Goal: Task Accomplishment & Management: Manage account settings

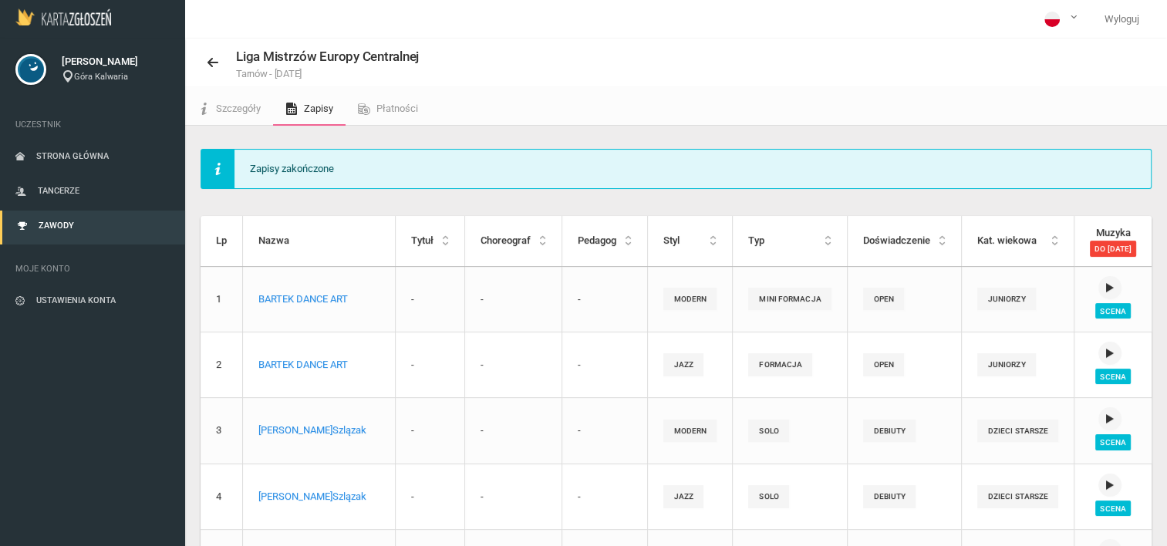
click at [72, 214] on link "Zawody" at bounding box center [92, 228] width 185 height 34
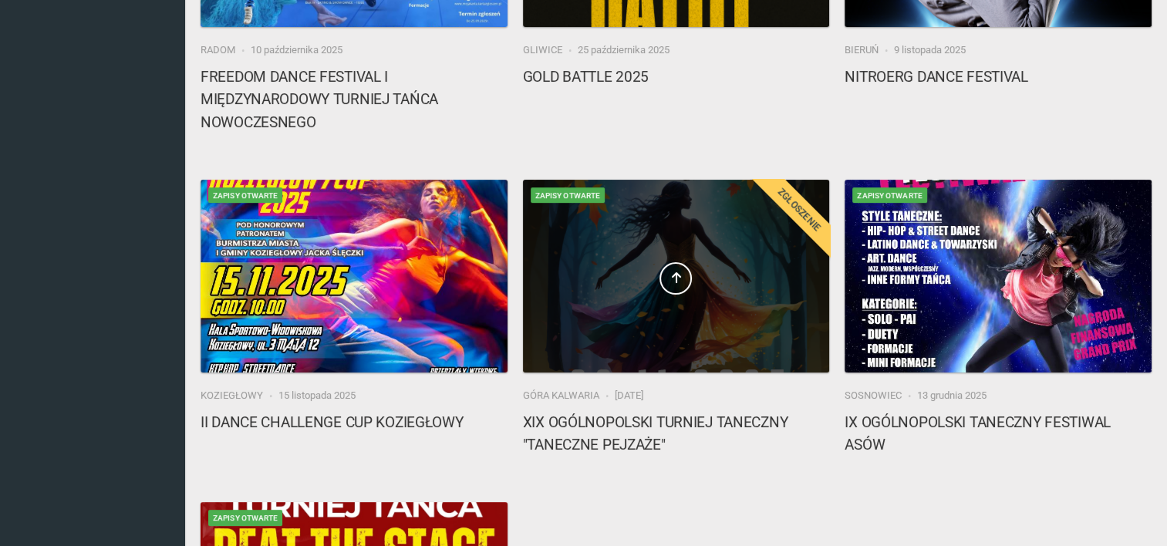
click at [632, 302] on div at bounding box center [676, 276] width 307 height 193
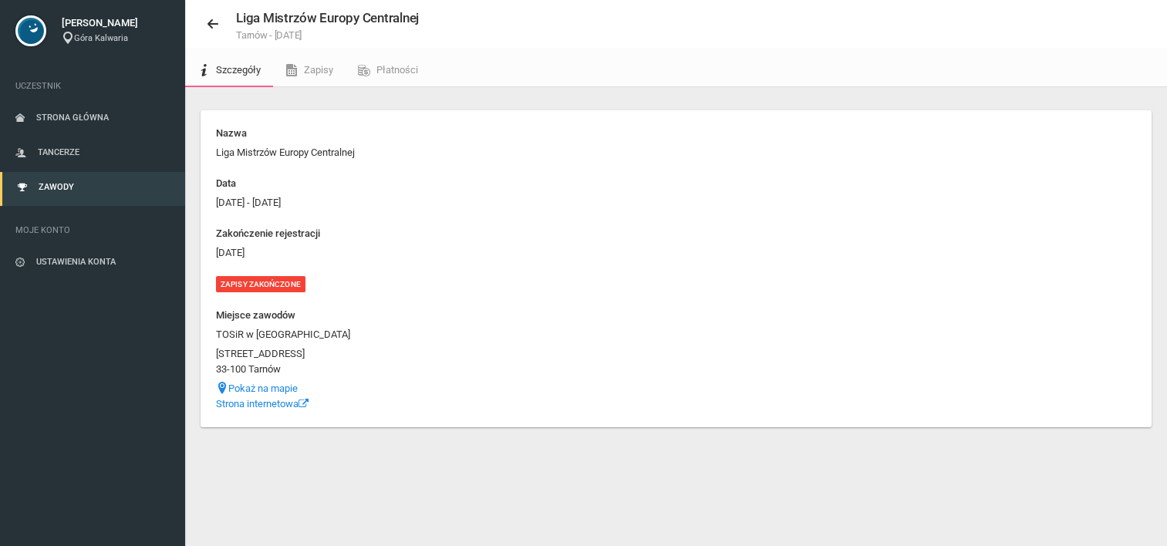
scroll to position [39, 0]
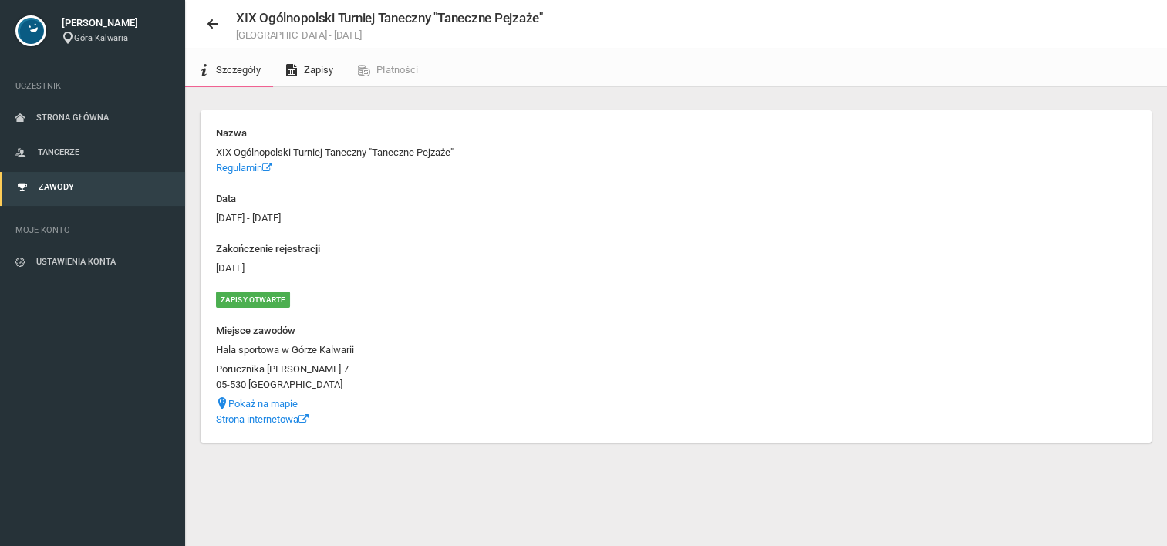
click at [320, 72] on span "Zapisy" at bounding box center [318, 70] width 29 height 12
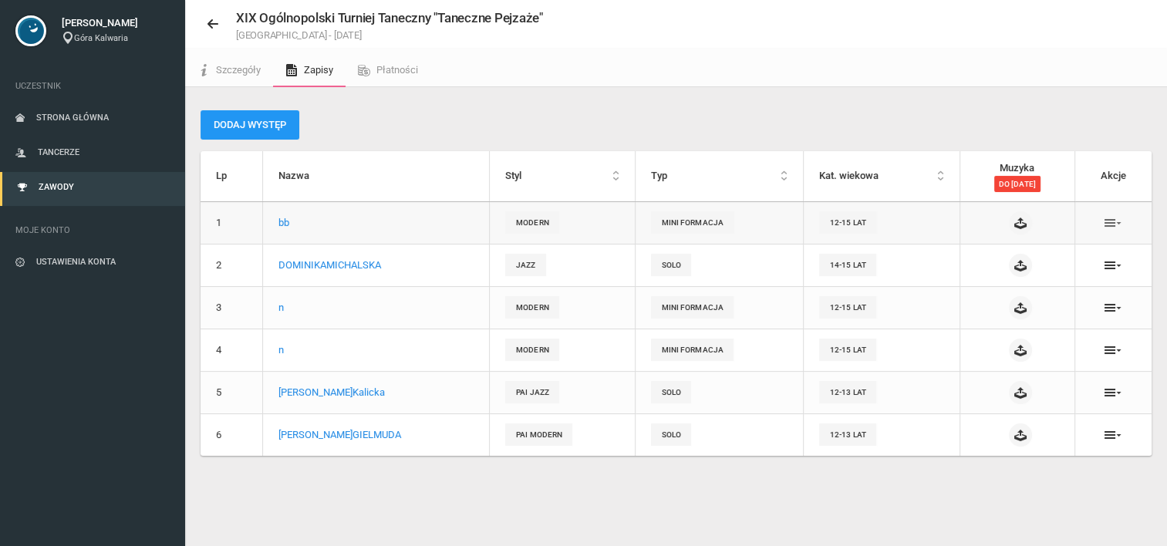
click at [1117, 217] on icon at bounding box center [1112, 223] width 17 height 12
click at [1027, 279] on link "Usuń" at bounding box center [1036, 279] width 154 height 28
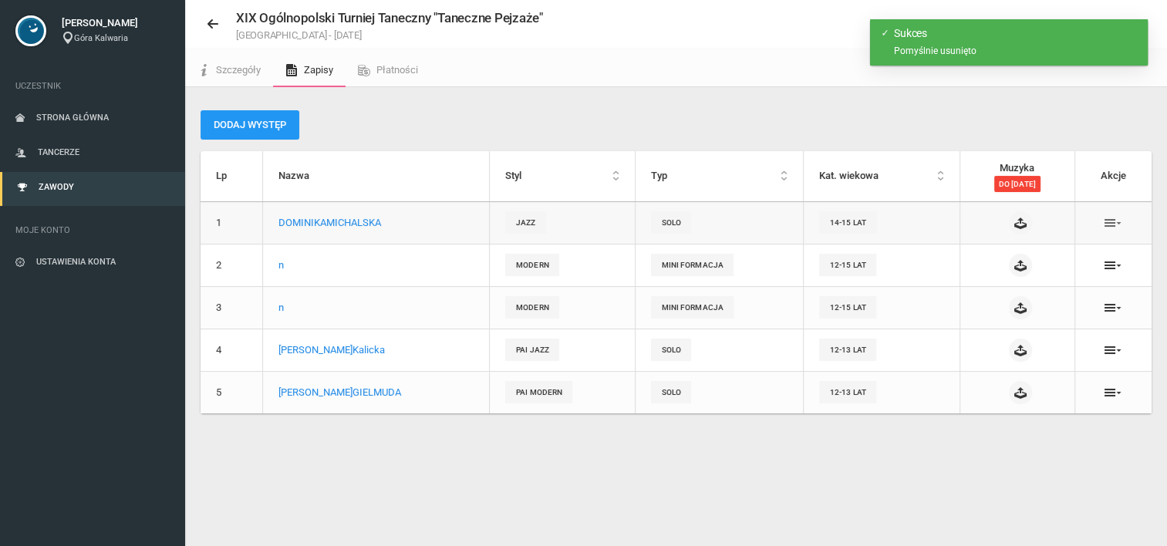
click at [1113, 217] on icon at bounding box center [1112, 223] width 17 height 12
click at [1016, 281] on link "Usuń" at bounding box center [1036, 279] width 154 height 28
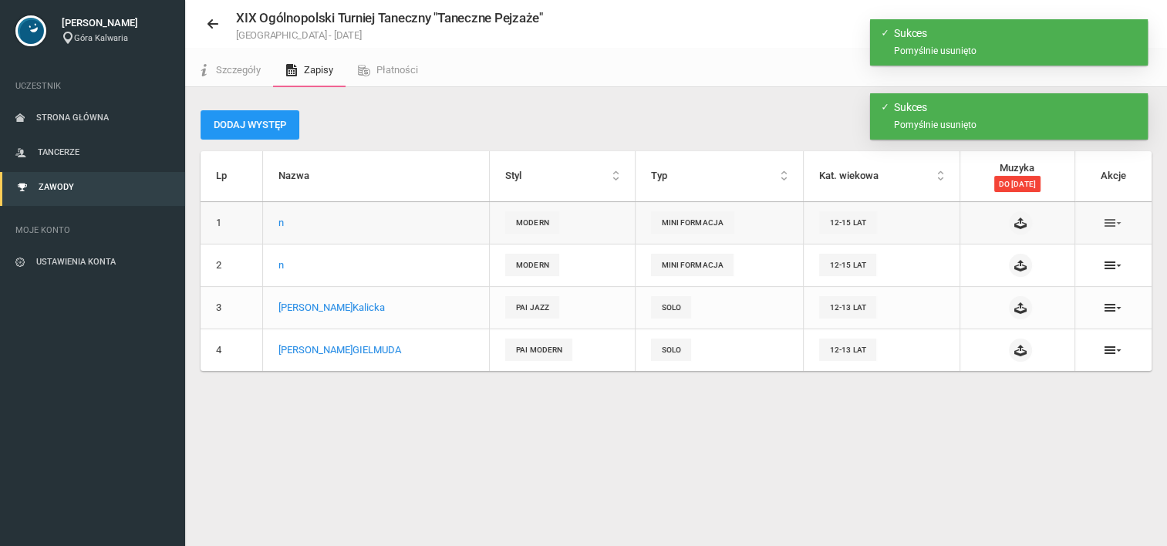
click at [1113, 220] on icon at bounding box center [1112, 223] width 17 height 12
click at [1020, 281] on link "Usuń" at bounding box center [1036, 279] width 154 height 28
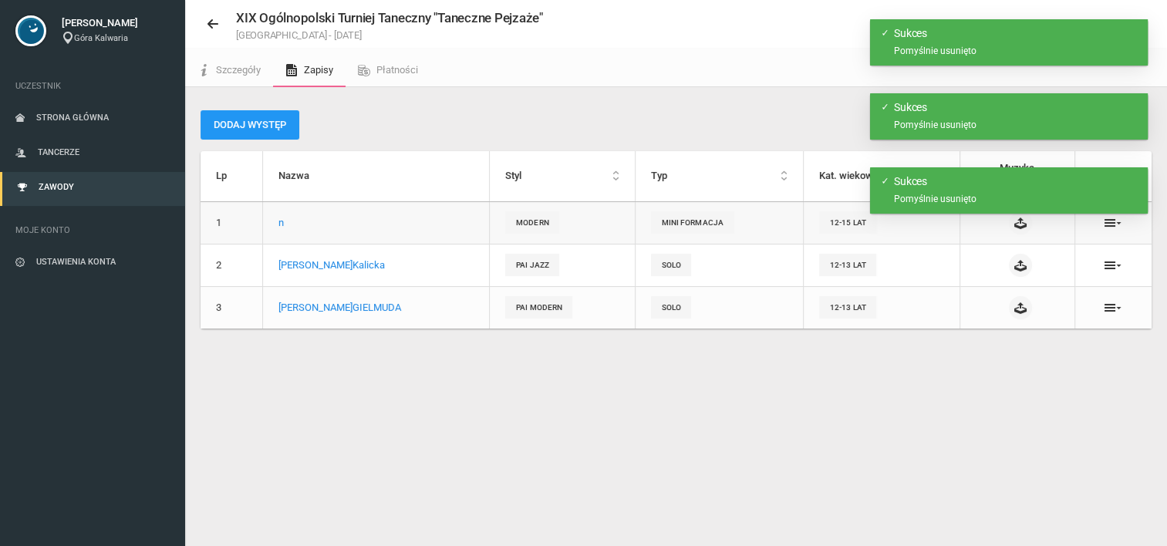
click at [1114, 231] on td at bounding box center [1112, 222] width 77 height 42
click at [1114, 227] on icon at bounding box center [1112, 223] width 17 height 12
click at [1009, 277] on link "Usuń" at bounding box center [1036, 279] width 154 height 28
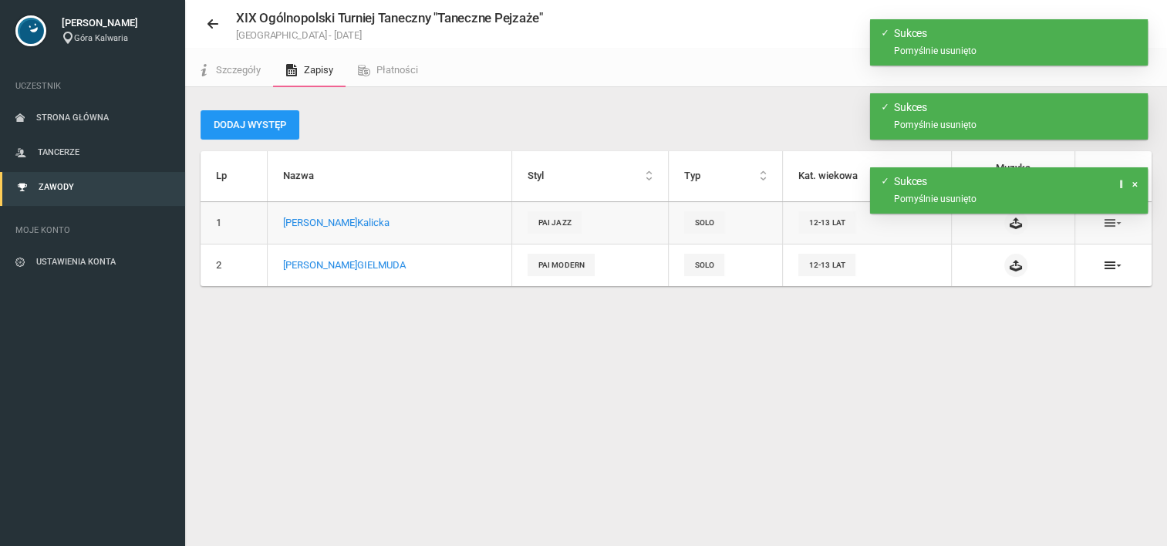
click at [1113, 217] on body "Wyloguj [PERSON_NAME] Góra Kalwaria Uczestnik Strona główna Tancerze Zawody Moj…" at bounding box center [583, 253] width 1167 height 585
click at [1113, 222] on icon at bounding box center [1112, 223] width 17 height 12
click at [1015, 271] on link "Usuń" at bounding box center [1036, 279] width 154 height 28
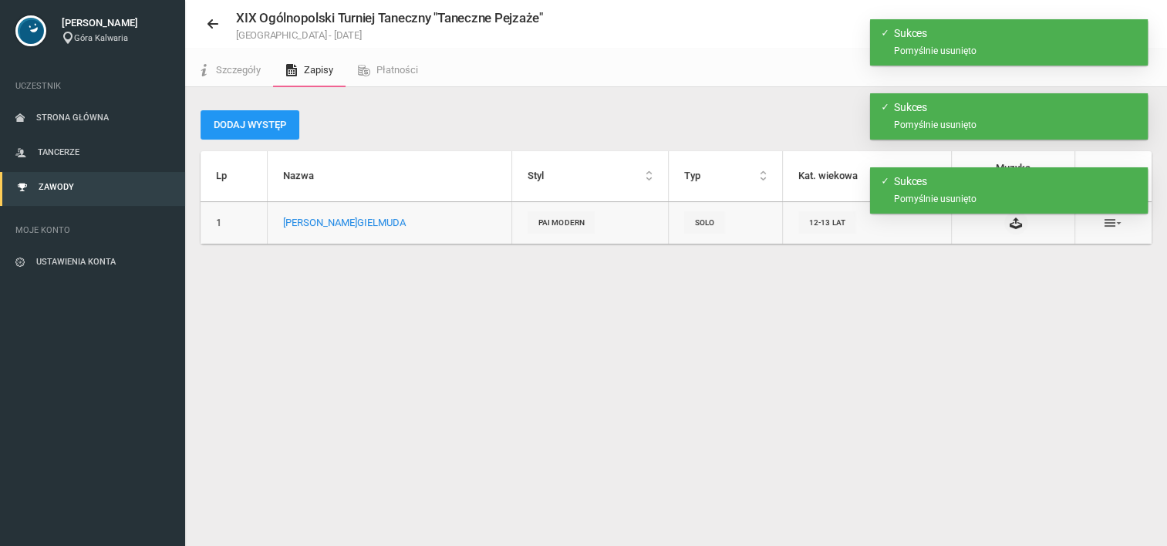
click at [1110, 226] on icon at bounding box center [1112, 223] width 17 height 12
click at [1023, 271] on link "Usuń" at bounding box center [1036, 279] width 154 height 28
